Goal: Check status: Check status

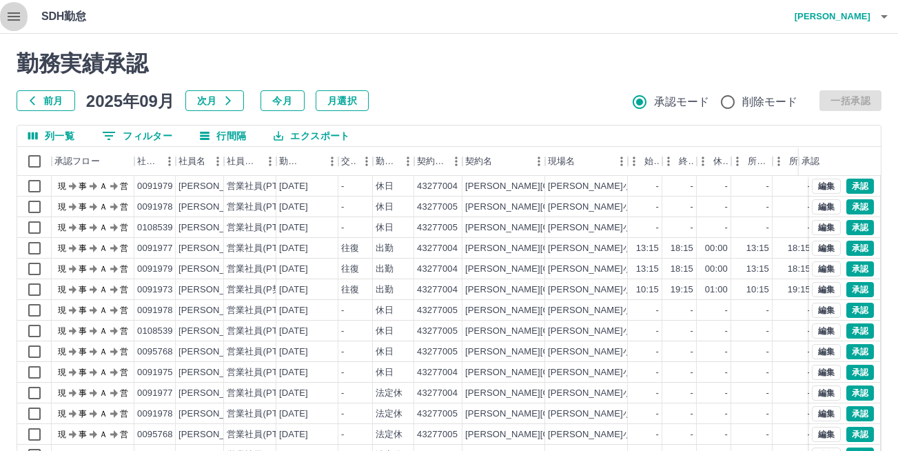
click at [21, 17] on icon "button" at bounding box center [14, 16] width 17 height 17
